Goal: Task Accomplishment & Management: Manage account settings

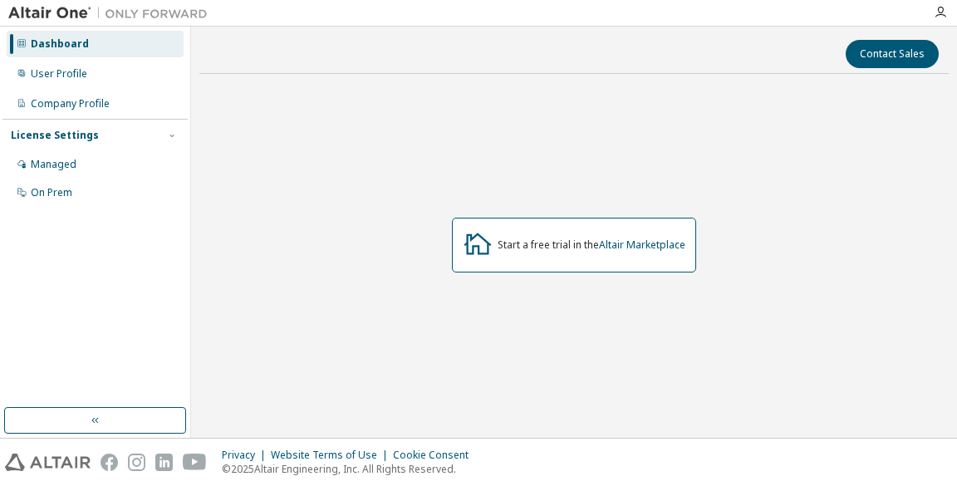
click at [584, 240] on div "Start a free trial in the Altair Marketplace" at bounding box center [592, 245] width 188 height 13
click at [44, 67] on div "User Profile" at bounding box center [59, 73] width 57 height 13
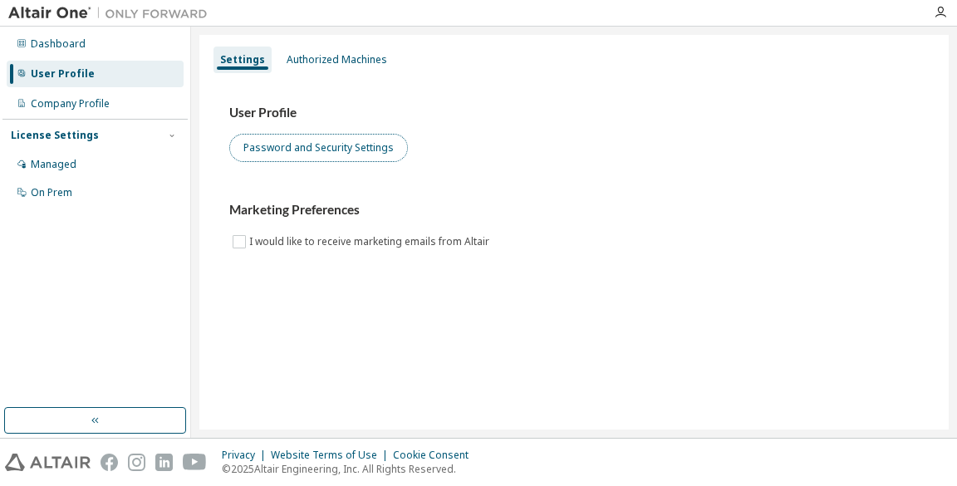
click at [325, 137] on button "Password and Security Settings" at bounding box center [318, 148] width 179 height 28
